Goal: Task Accomplishment & Management: Manage account settings

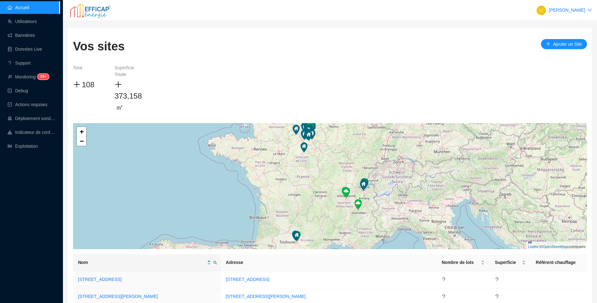
drag, startPoint x: 0, startPoint y: 0, endPoint x: 264, endPoint y: 46, distance: 267.6
click at [264, 46] on div "Vos sites Ajouter un Site" at bounding box center [330, 49] width 514 height 23
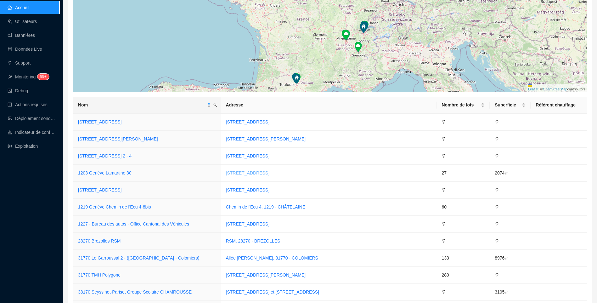
scroll to position [189, 0]
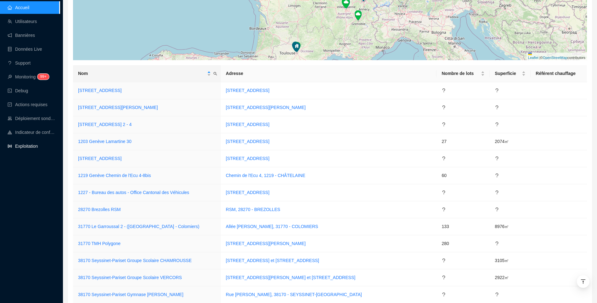
click at [31, 143] on link "Exploitation" at bounding box center [23, 145] width 30 height 5
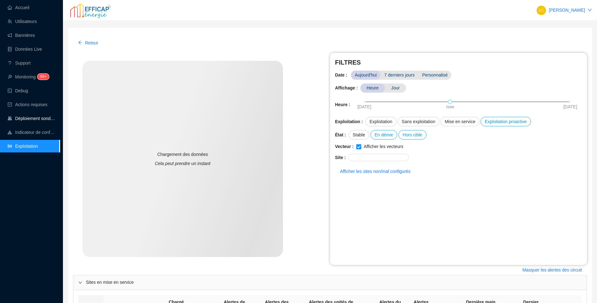
click at [41, 116] on link "Déploiement sondes" at bounding box center [32, 118] width 48 height 5
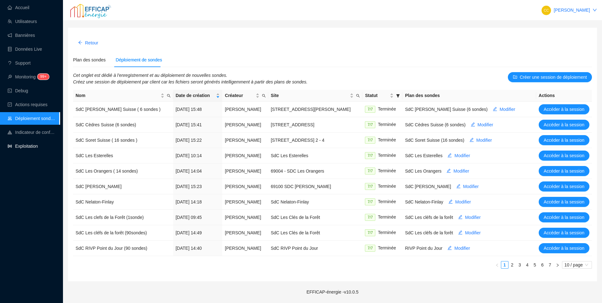
click at [30, 144] on link "Exploitation" at bounding box center [23, 145] width 30 height 5
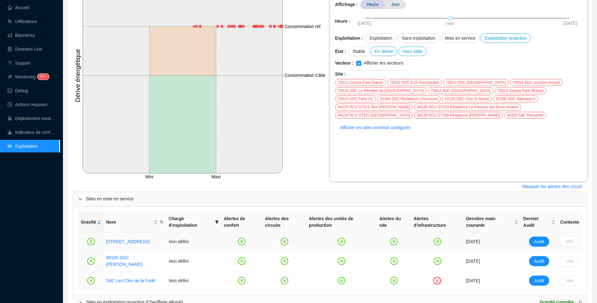
scroll to position [194, 0]
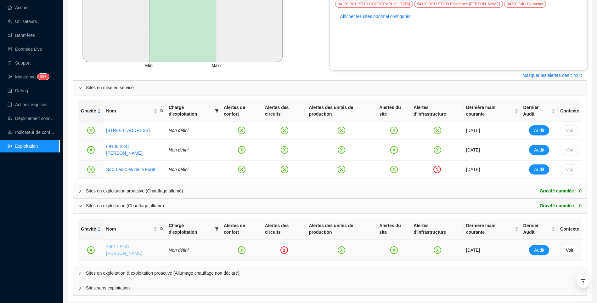
click at [131, 244] on link "75017 SDC [PERSON_NAME]" at bounding box center [124, 250] width 36 height 12
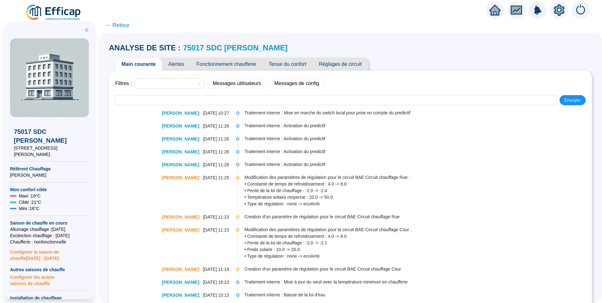
click at [172, 67] on span "Alertes" at bounding box center [176, 64] width 28 height 13
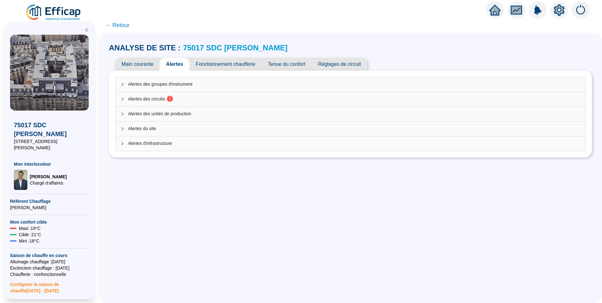
click at [183, 96] on div "Alertes des circuits 2" at bounding box center [349, 99] width 469 height 14
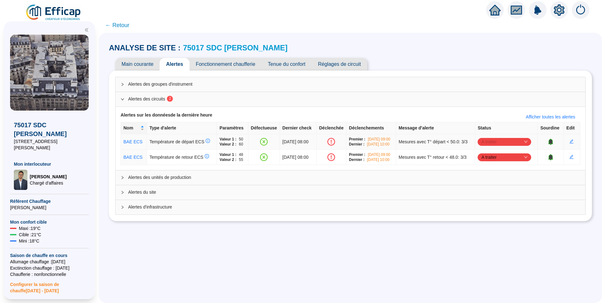
click at [502, 141] on span "A traiter" at bounding box center [504, 141] width 46 height 9
click at [494, 174] on div "Traité" at bounding box center [504, 173] width 43 height 7
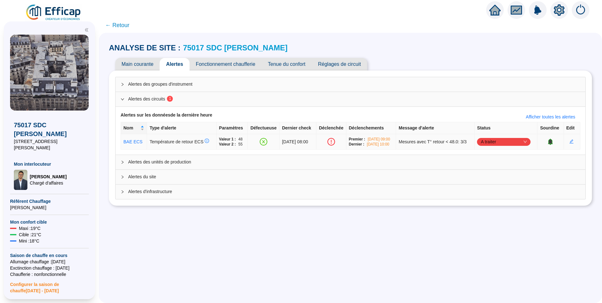
click at [495, 143] on span "A traiter" at bounding box center [503, 141] width 46 height 9
click at [496, 175] on div "Traité" at bounding box center [503, 173] width 43 height 7
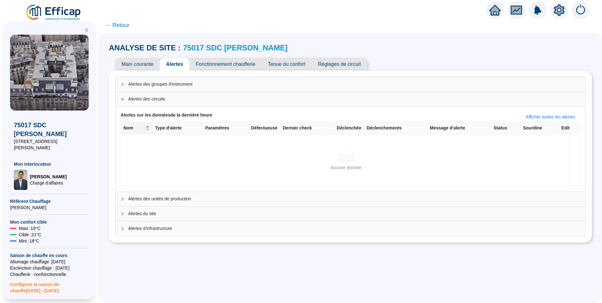
click at [120, 28] on span "← Retour" at bounding box center [117, 25] width 24 height 9
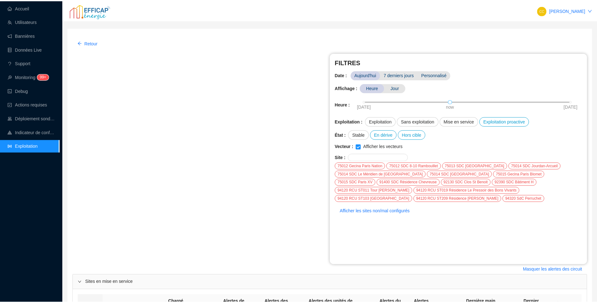
scroll to position [194, 0]
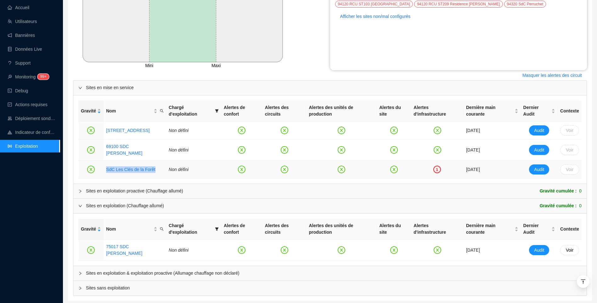
drag, startPoint x: 157, startPoint y: 160, endPoint x: 95, endPoint y: 160, distance: 61.7
click at [95, 160] on tr "SdC Les Clés de la Forêt Non défini 1 [DATE] Audit Voir" at bounding box center [329, 169] width 503 height 18
drag, startPoint x: 95, startPoint y: 160, endPoint x: 125, endPoint y: 158, distance: 29.9
copy link "SdC Les Clés de la Forêt"
click at [130, 167] on link "SdC Les Clés de la Forêt" at bounding box center [130, 169] width 49 height 5
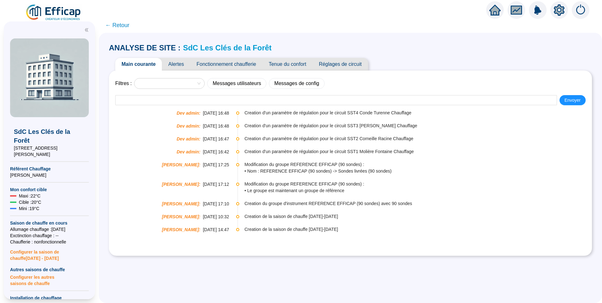
click at [182, 65] on span "Alertes" at bounding box center [176, 64] width 28 height 13
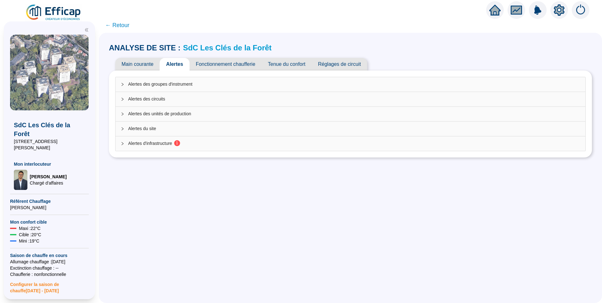
click at [171, 145] on span "Alertes d'infrastructure 1" at bounding box center [354, 143] width 452 height 7
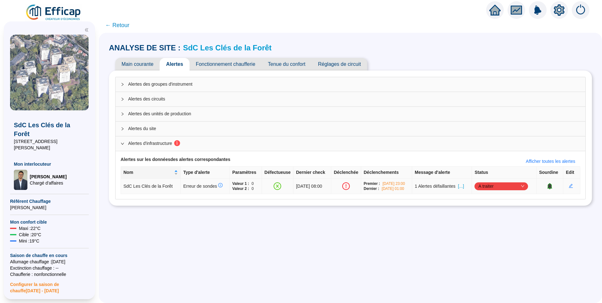
click at [463, 188] on span "[...]" at bounding box center [460, 186] width 6 height 7
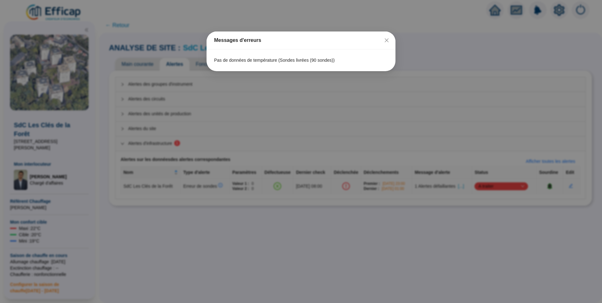
click at [387, 41] on icon "close" at bounding box center [386, 40] width 4 height 4
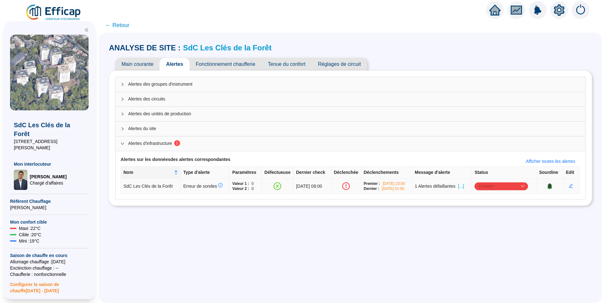
click at [500, 189] on span "A traiter" at bounding box center [501, 185] width 46 height 9
click at [491, 217] on div "Traité" at bounding box center [501, 218] width 43 height 7
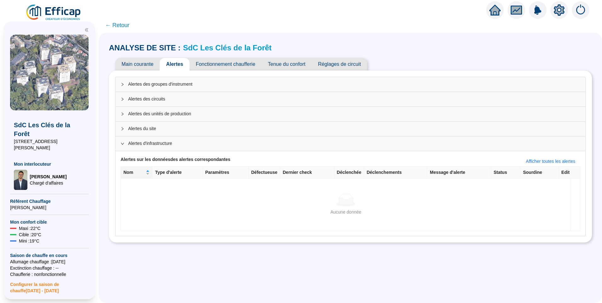
click at [221, 46] on link "SdC Les Clés de la Forêt" at bounding box center [227, 47] width 88 height 8
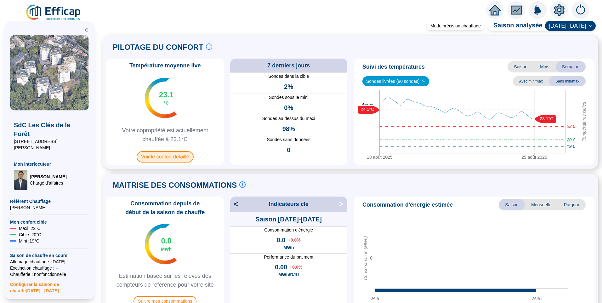
click at [174, 160] on span "Voir le confort détaillé" at bounding box center [165, 156] width 57 height 11
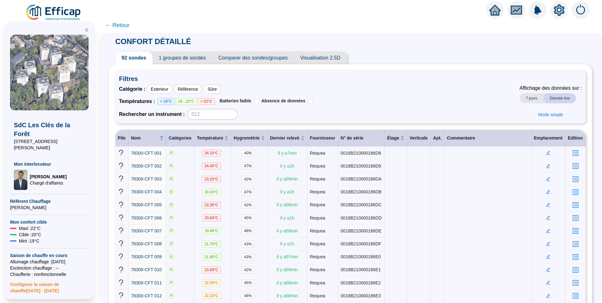
click at [182, 59] on span "1 groupes de sondes" at bounding box center [181, 58] width 59 height 13
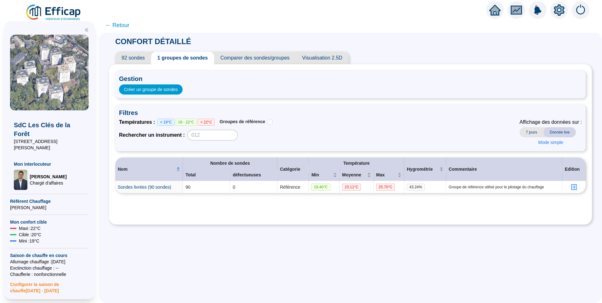
click at [122, 26] on span "← Retour" at bounding box center [117, 25] width 24 height 9
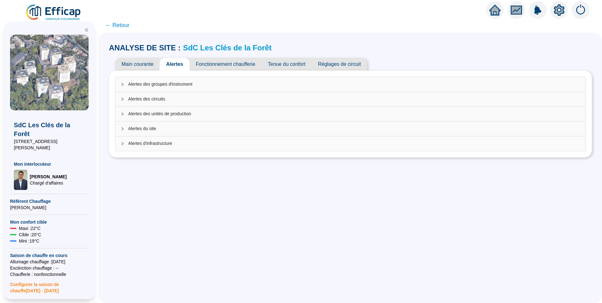
click at [121, 26] on span "← Retour" at bounding box center [117, 25] width 24 height 9
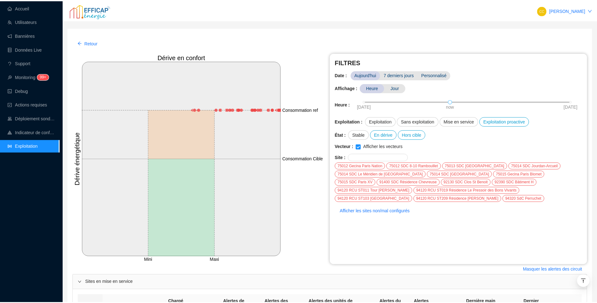
scroll to position [194, 0]
